Goal: Check status: Check status

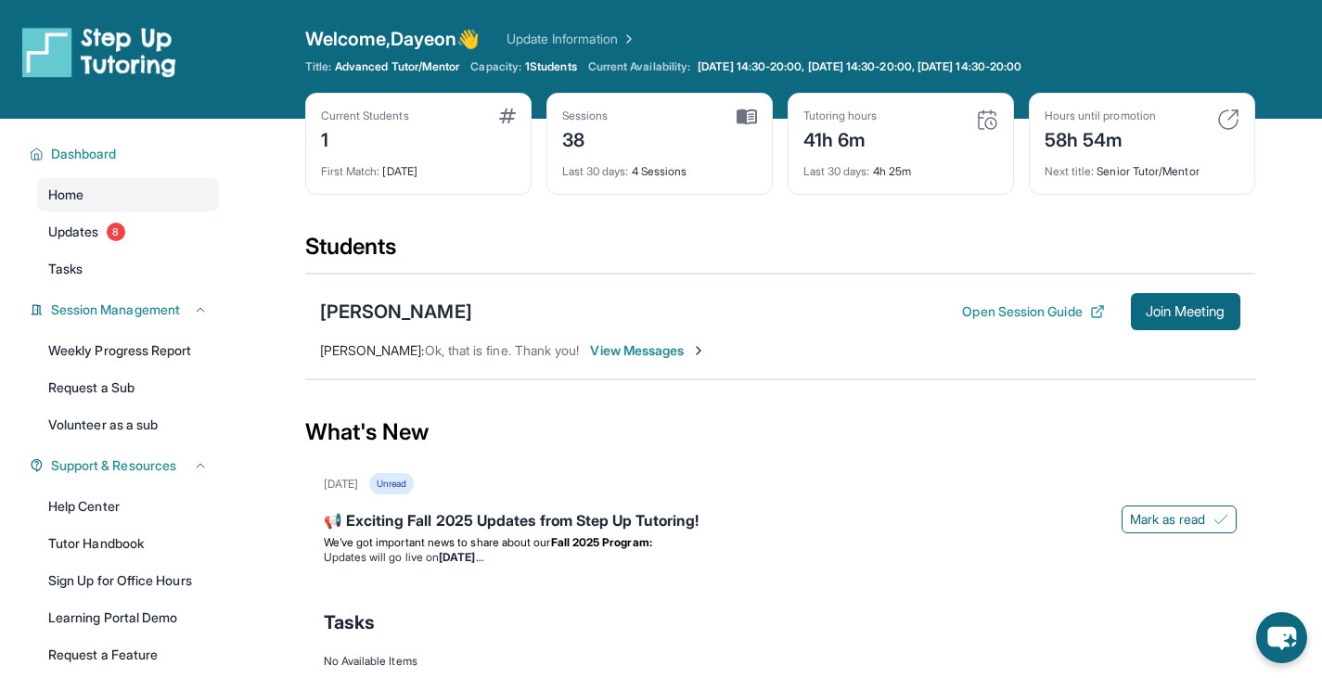
click at [635, 139] on div "Sessions 38" at bounding box center [659, 131] width 195 height 45
click at [742, 117] on img at bounding box center [747, 117] width 20 height 17
click at [575, 116] on div "Sessions" at bounding box center [585, 116] width 46 height 15
click at [627, 159] on div "Last 30 days : 4 Sessions" at bounding box center [659, 166] width 195 height 26
click at [673, 170] on div "Last 30 days : 4 Sessions" at bounding box center [659, 166] width 195 height 26
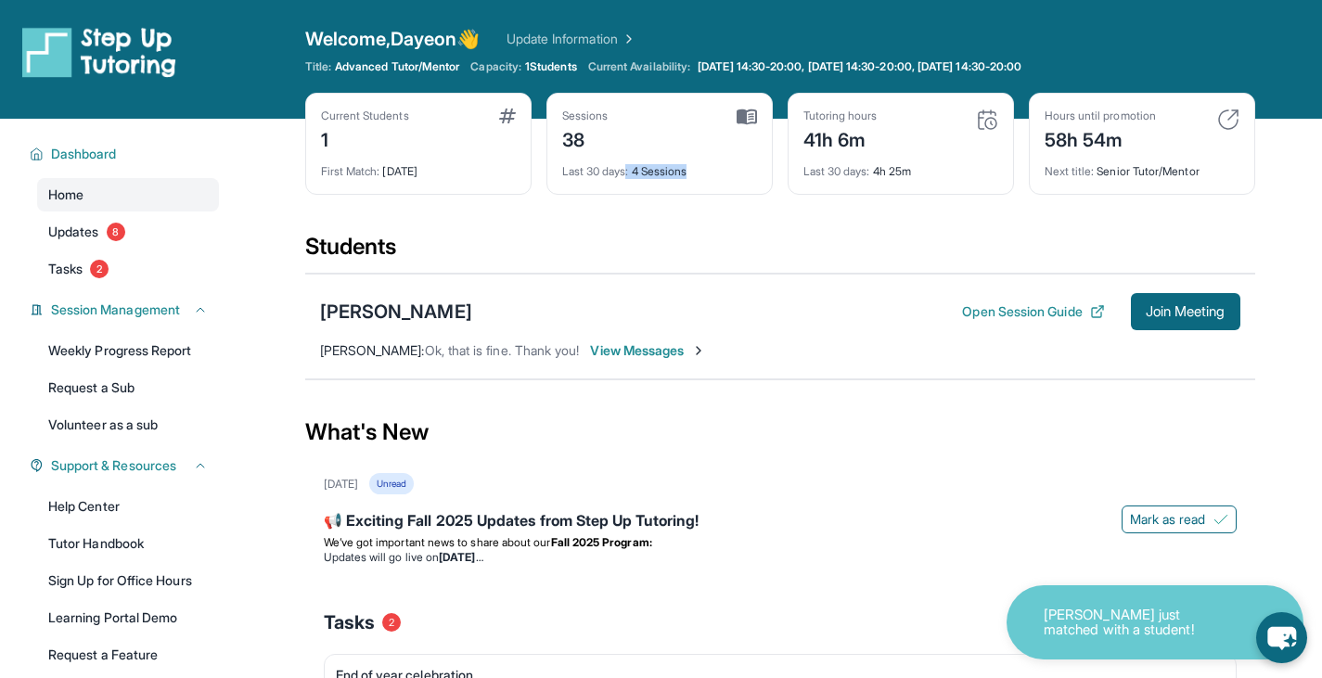
drag, startPoint x: 738, startPoint y: 170, endPoint x: 629, endPoint y: 168, distance: 109.5
click at [629, 168] on div "Last 30 days : 4 Sessions" at bounding box center [659, 166] width 195 height 26
click at [660, 175] on div "Last 30 days : 4 Sessions" at bounding box center [659, 166] width 195 height 26
click at [745, 114] on img at bounding box center [747, 117] width 20 height 17
click at [607, 113] on div "Sessions" at bounding box center [585, 116] width 46 height 15
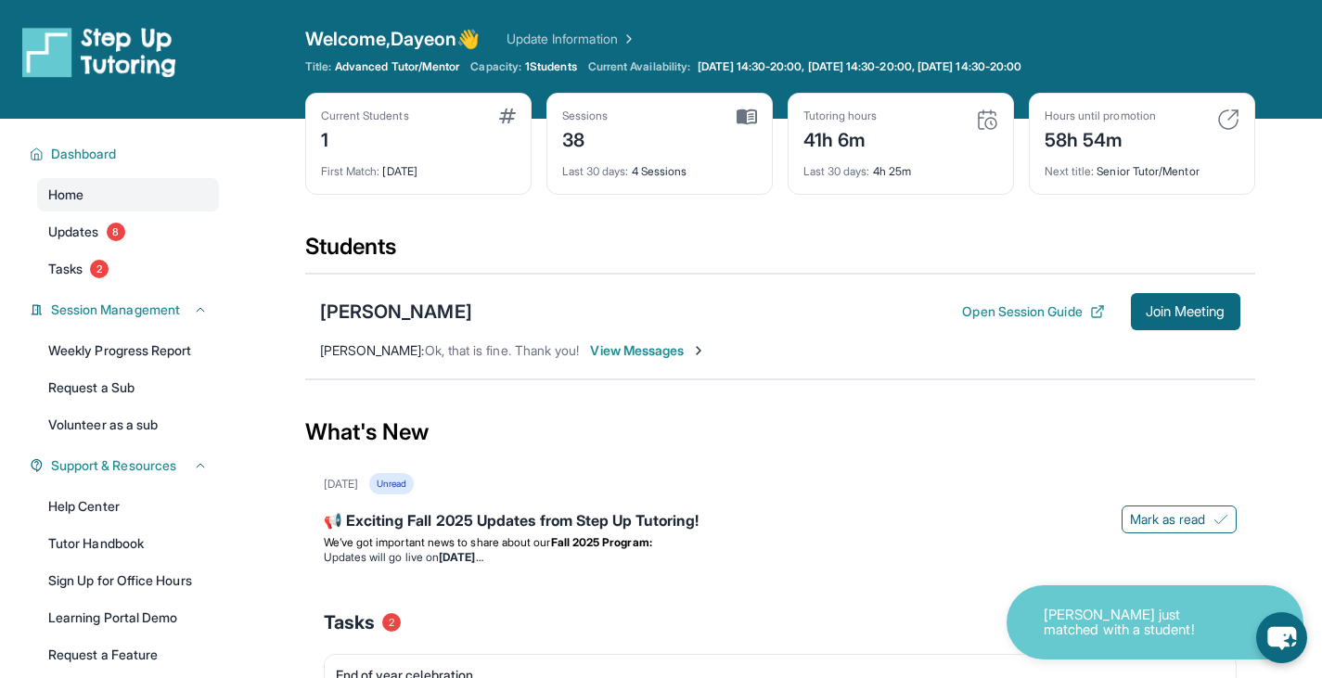
click at [571, 154] on div "Last 30 days : 4 Sessions" at bounding box center [659, 166] width 195 height 26
click at [641, 182] on div "Sessions 38 Last 30 days : 4 Sessions" at bounding box center [659, 144] width 226 height 102
click at [575, 117] on div "Sessions" at bounding box center [585, 116] width 46 height 15
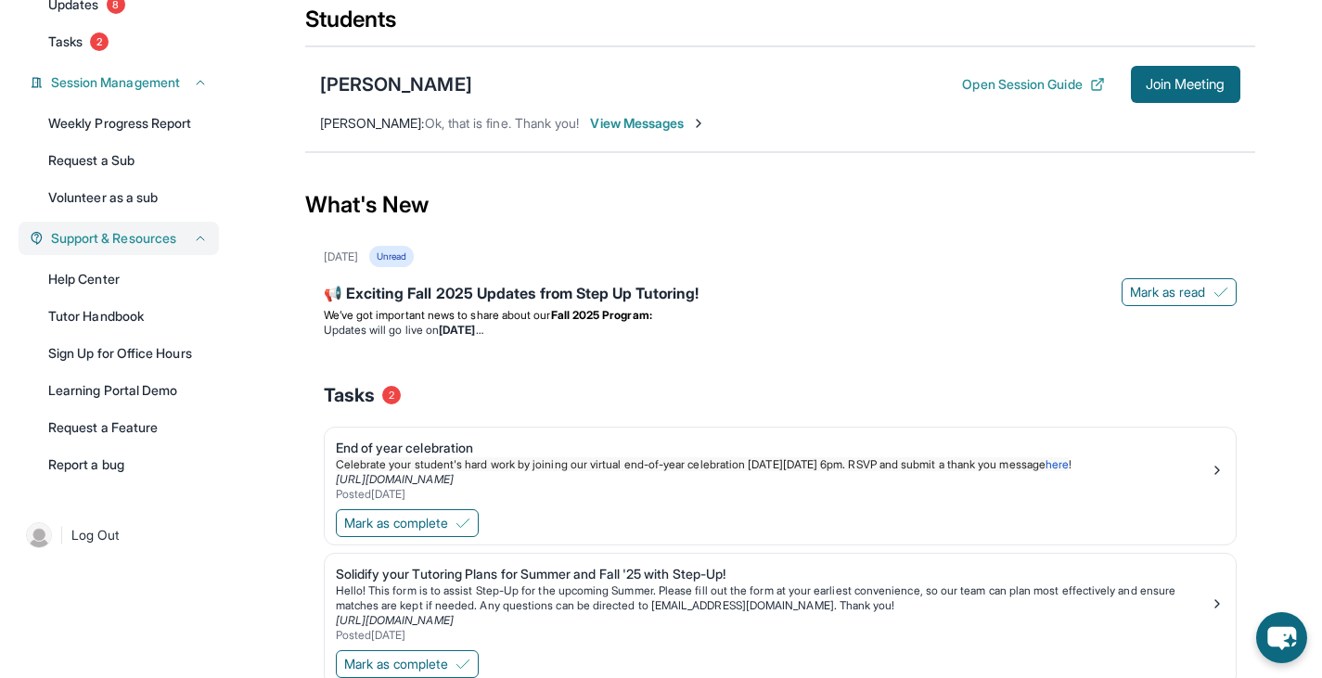
scroll to position [226, 0]
click at [174, 118] on link "Weekly Progress Report" at bounding box center [128, 124] width 182 height 33
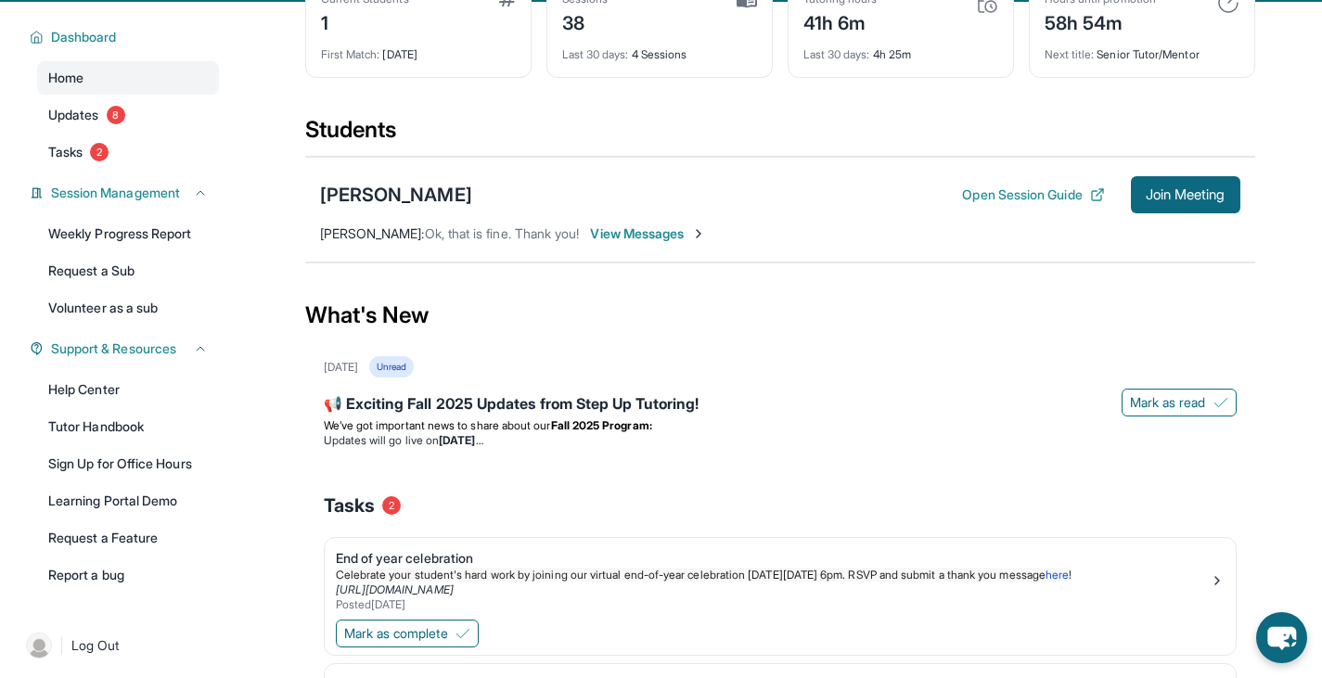
scroll to position [116, 0]
click at [678, 232] on span "View Messages" at bounding box center [648, 234] width 116 height 19
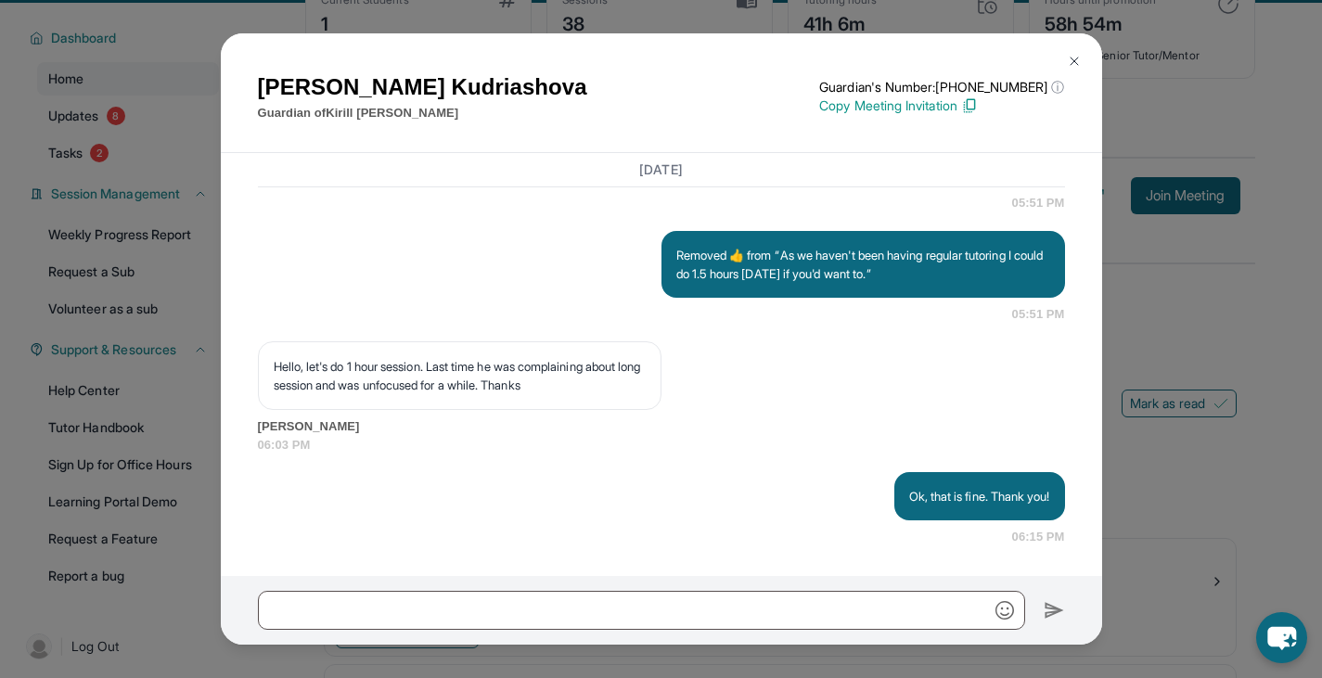
scroll to position [306, 0]
